Goal: Navigation & Orientation: Find specific page/section

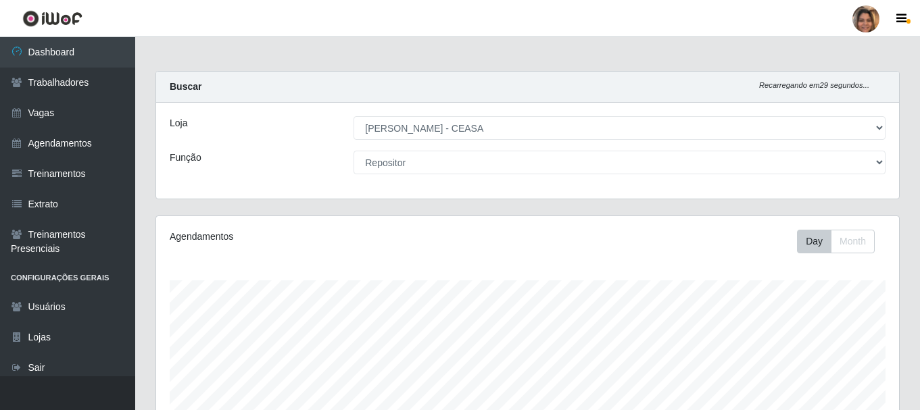
select select "474"
select select "24"
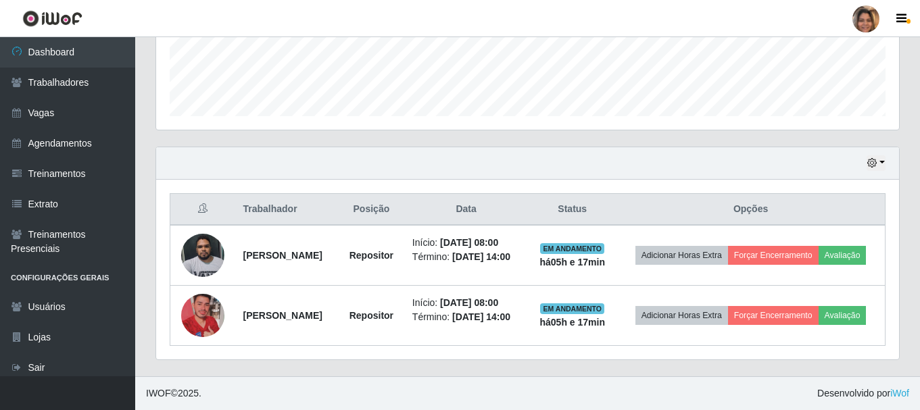
scroll to position [280, 743]
click at [829, 225] on td "Adicionar Horas Extra Forçar Encerramento Avaliação" at bounding box center [750, 255] width 268 height 61
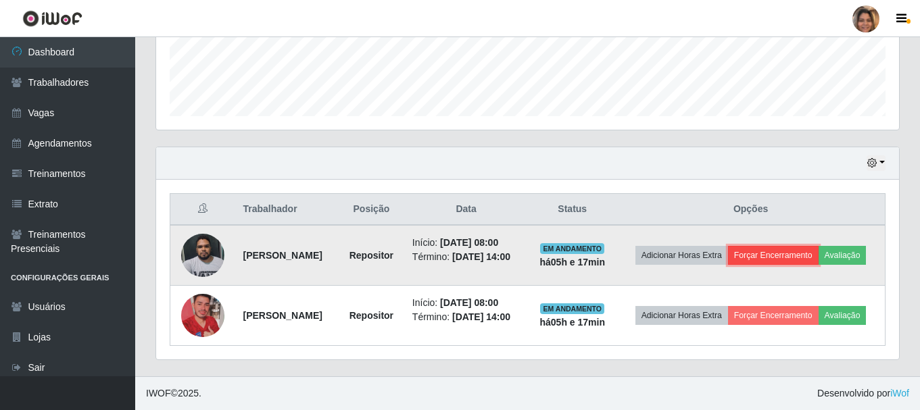
click at [818, 246] on button "Forçar Encerramento" at bounding box center [773, 255] width 91 height 19
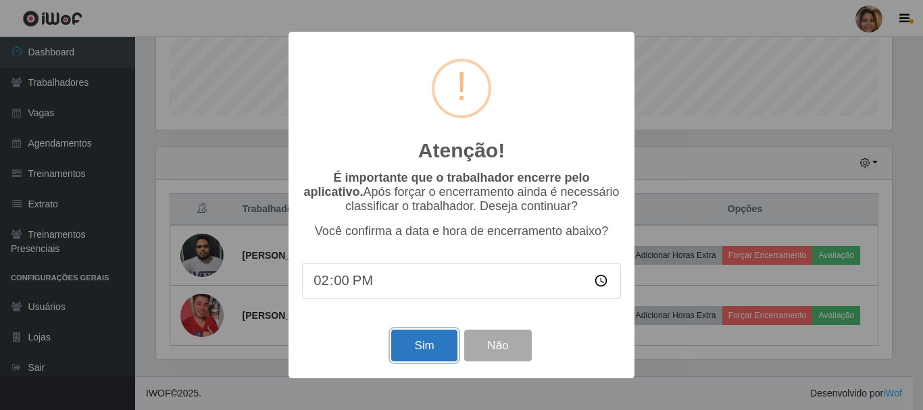
click at [421, 347] on button "Sim" at bounding box center [424, 346] width 66 height 32
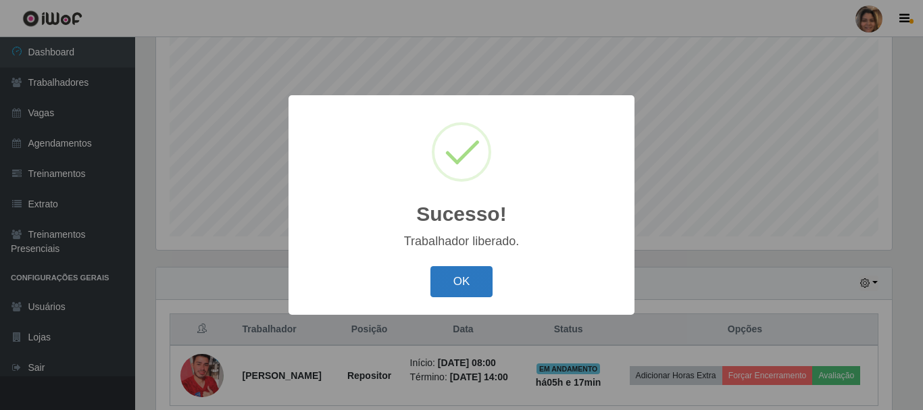
click at [472, 283] on button "OK" at bounding box center [462, 282] width 63 height 32
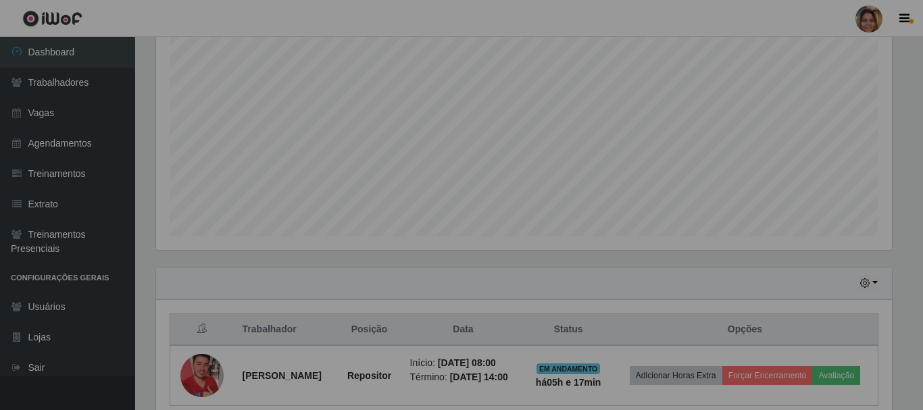
scroll to position [280, 743]
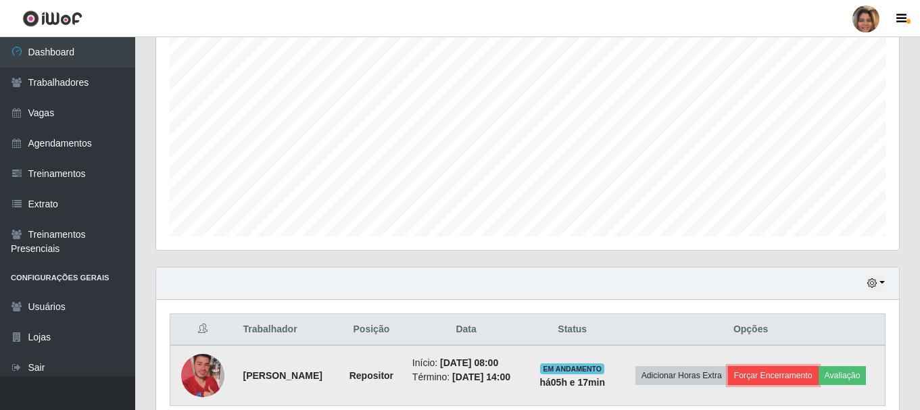
click at [789, 370] on button "Forçar Encerramento" at bounding box center [773, 375] width 91 height 19
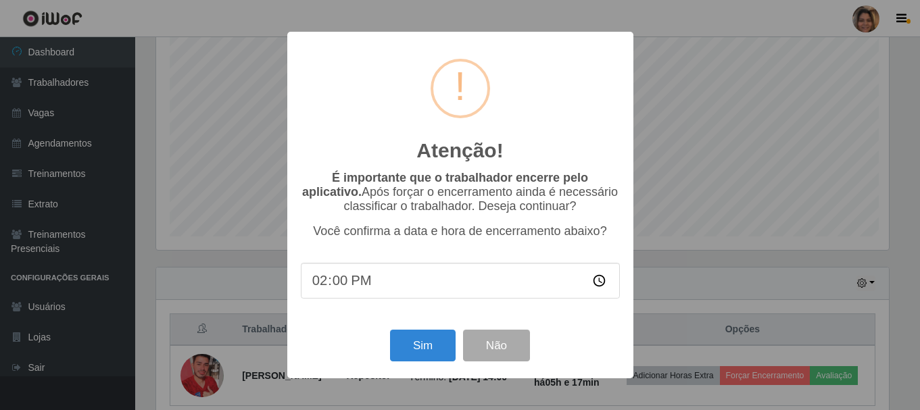
scroll to position [280, 736]
click at [484, 353] on button "Não" at bounding box center [497, 346] width 67 height 32
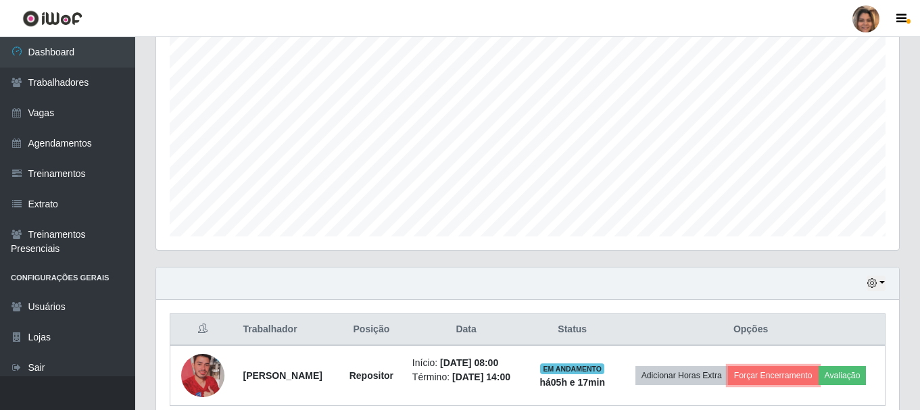
scroll to position [307, 0]
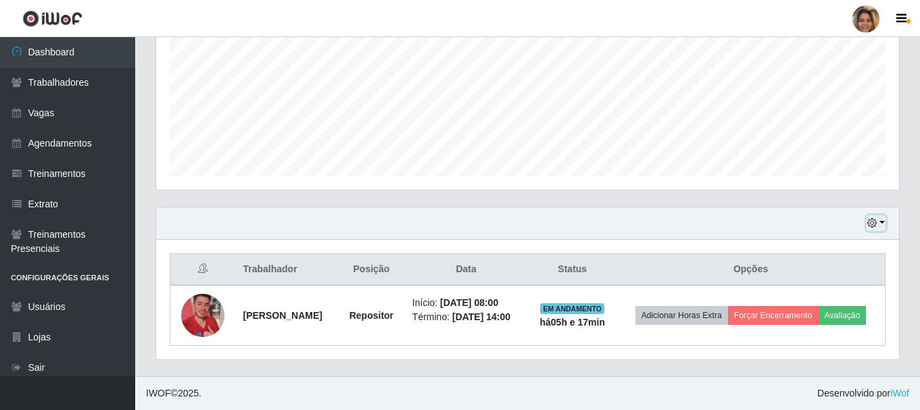
click at [880, 222] on button "button" at bounding box center [875, 224] width 19 height 16
click at [585, 214] on div "Hoje 1 dia 3 dias 1 Semana Não encerrados" at bounding box center [527, 223] width 743 height 32
click at [880, 224] on button "button" at bounding box center [875, 224] width 19 height 16
click at [625, 244] on div "Trabalhador Posição Data Status Opções [PERSON_NAME] Repositor Início: [DATE] 0…" at bounding box center [527, 300] width 743 height 120
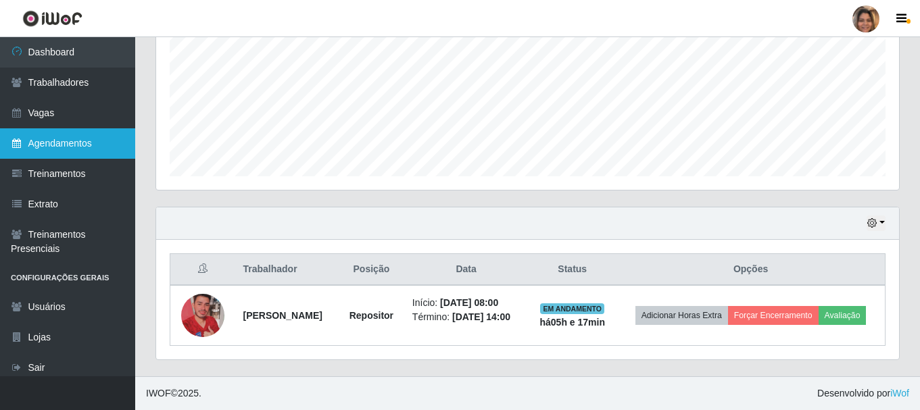
click at [61, 139] on link "Agendamentos" at bounding box center [67, 143] width 135 height 30
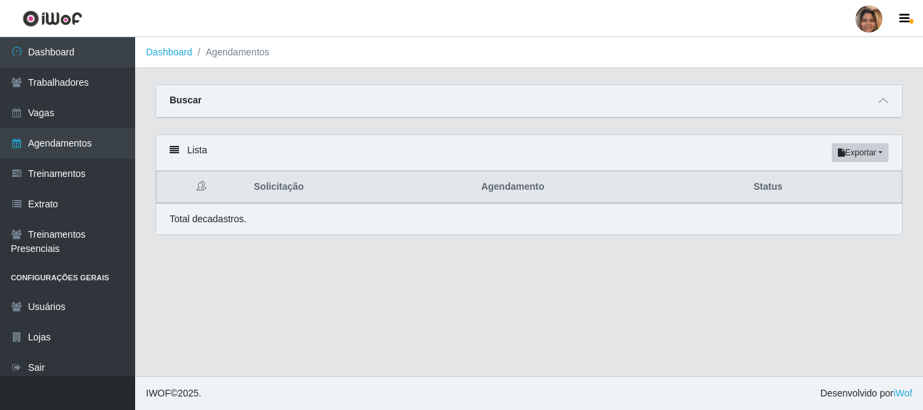
click at [173, 151] on icon at bounding box center [174, 149] width 9 height 9
click at [887, 105] on icon at bounding box center [883, 100] width 9 height 9
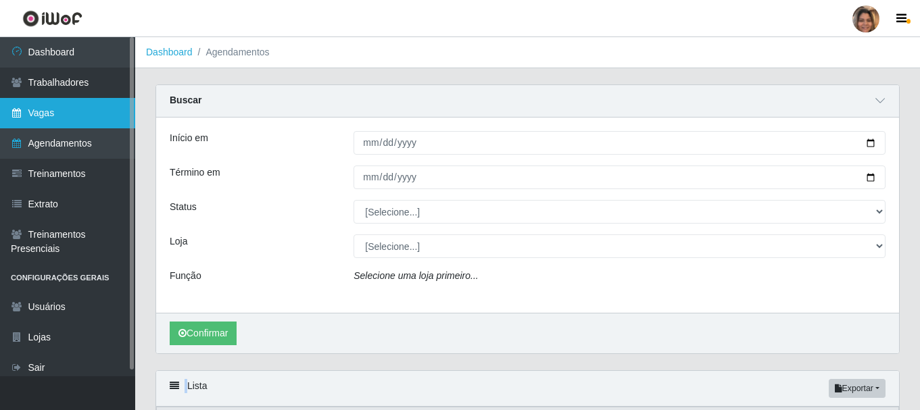
click at [58, 110] on link "Vagas" at bounding box center [67, 113] width 135 height 30
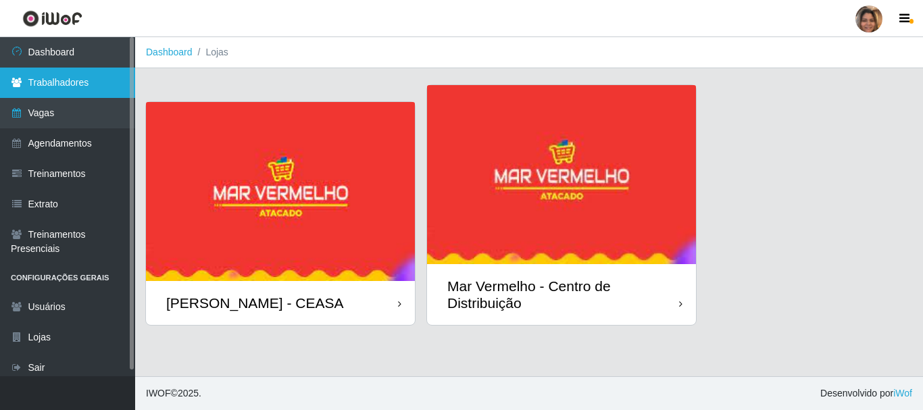
click at [79, 73] on link "Trabalhadores" at bounding box center [67, 83] width 135 height 30
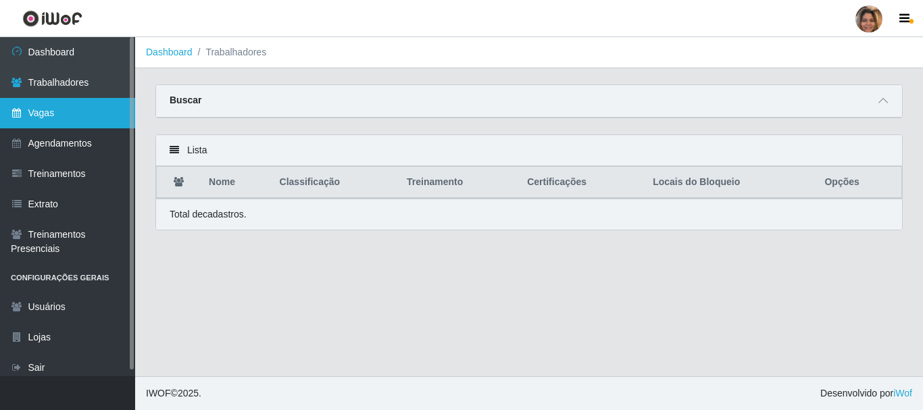
click at [80, 109] on link "Vagas" at bounding box center [67, 113] width 135 height 30
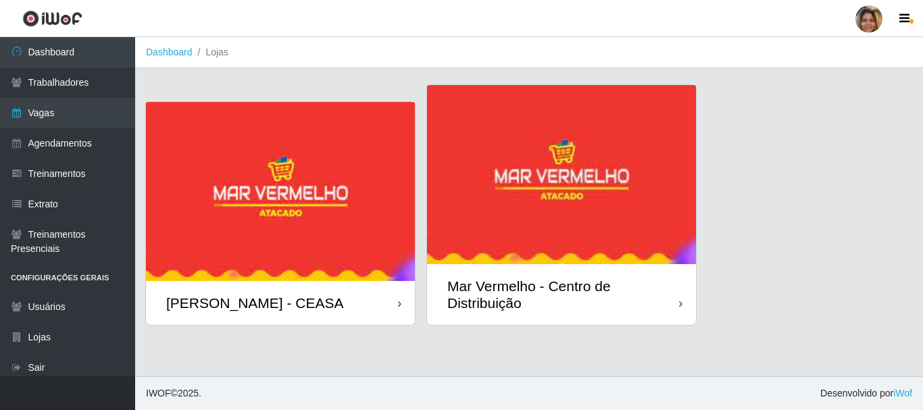
click at [341, 159] on img at bounding box center [280, 191] width 269 height 179
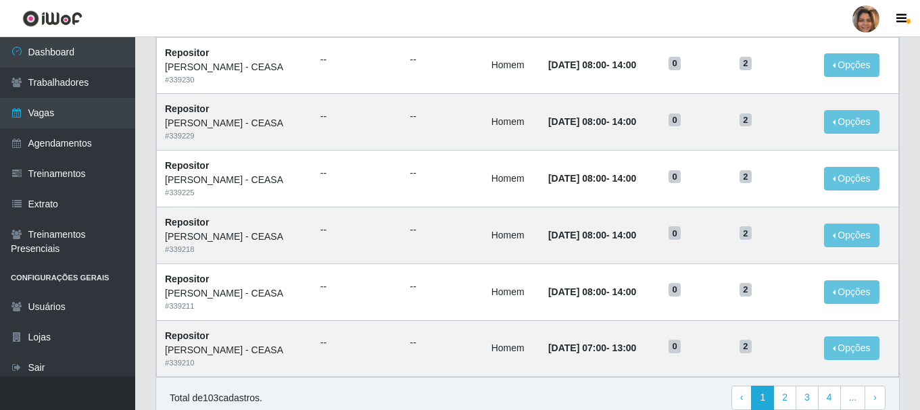
scroll to position [735, 0]
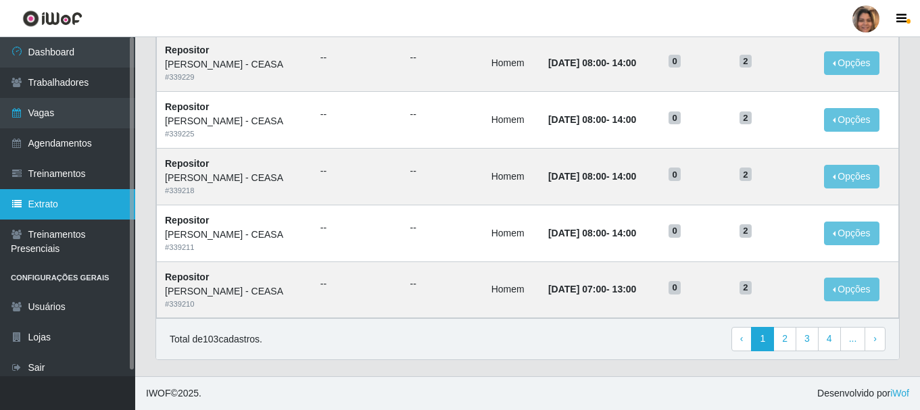
click at [52, 212] on link "Extrato" at bounding box center [67, 204] width 135 height 30
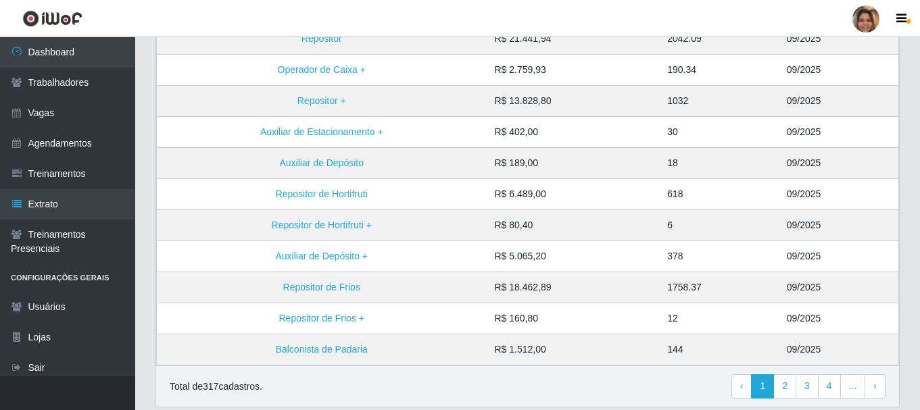
scroll to position [338, 0]
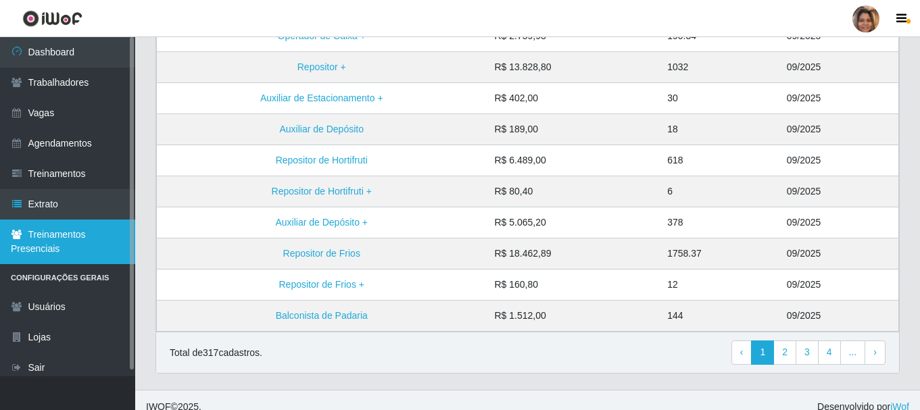
click at [86, 237] on link "Treinamentos Presenciais" at bounding box center [67, 242] width 135 height 45
